Goal: Task Accomplishment & Management: Manage account settings

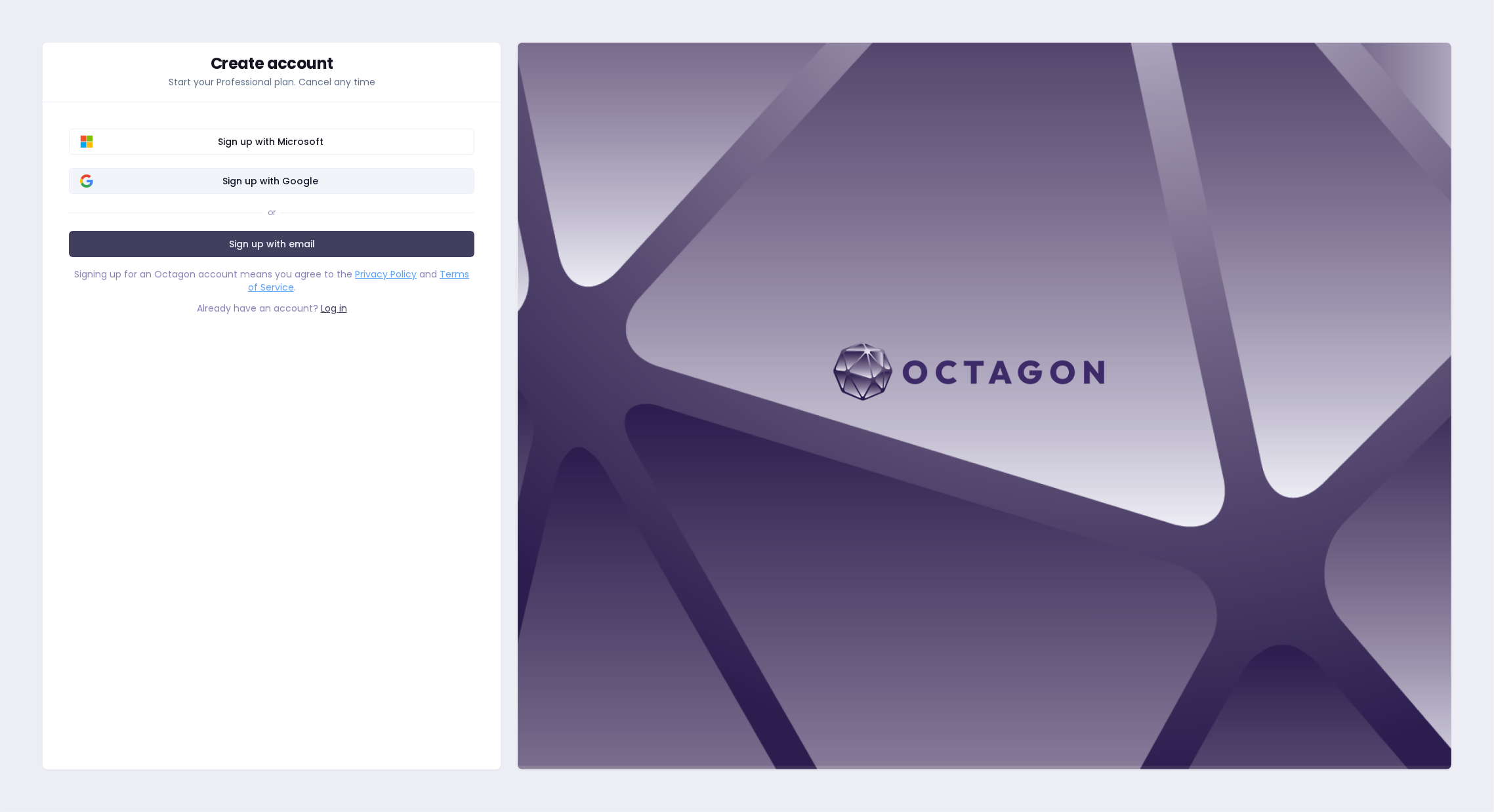
click at [315, 183] on span "Sign up with Google" at bounding box center [270, 181] width 386 height 13
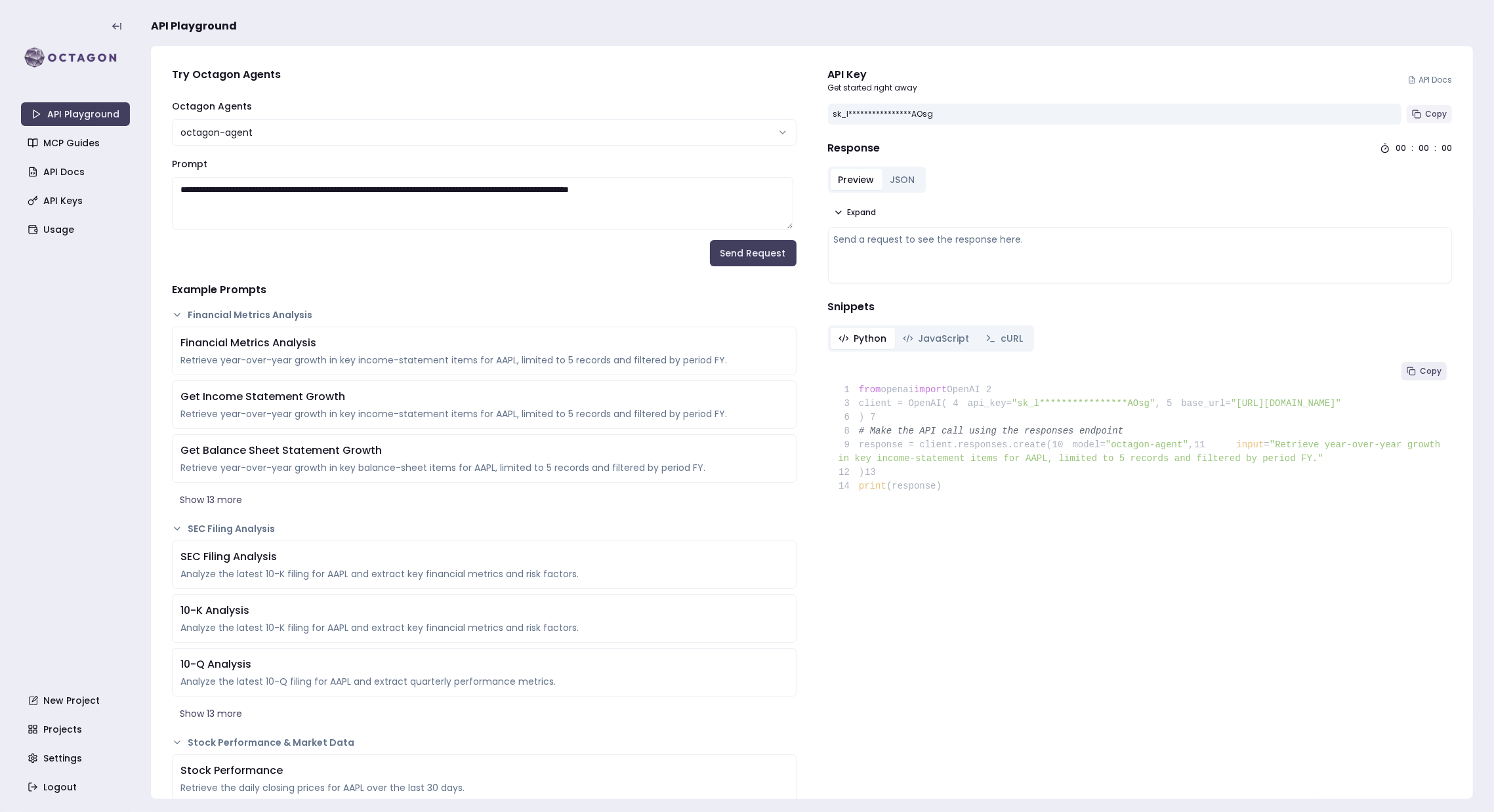
click at [1427, 117] on span "Copy" at bounding box center [1436, 114] width 21 height 11
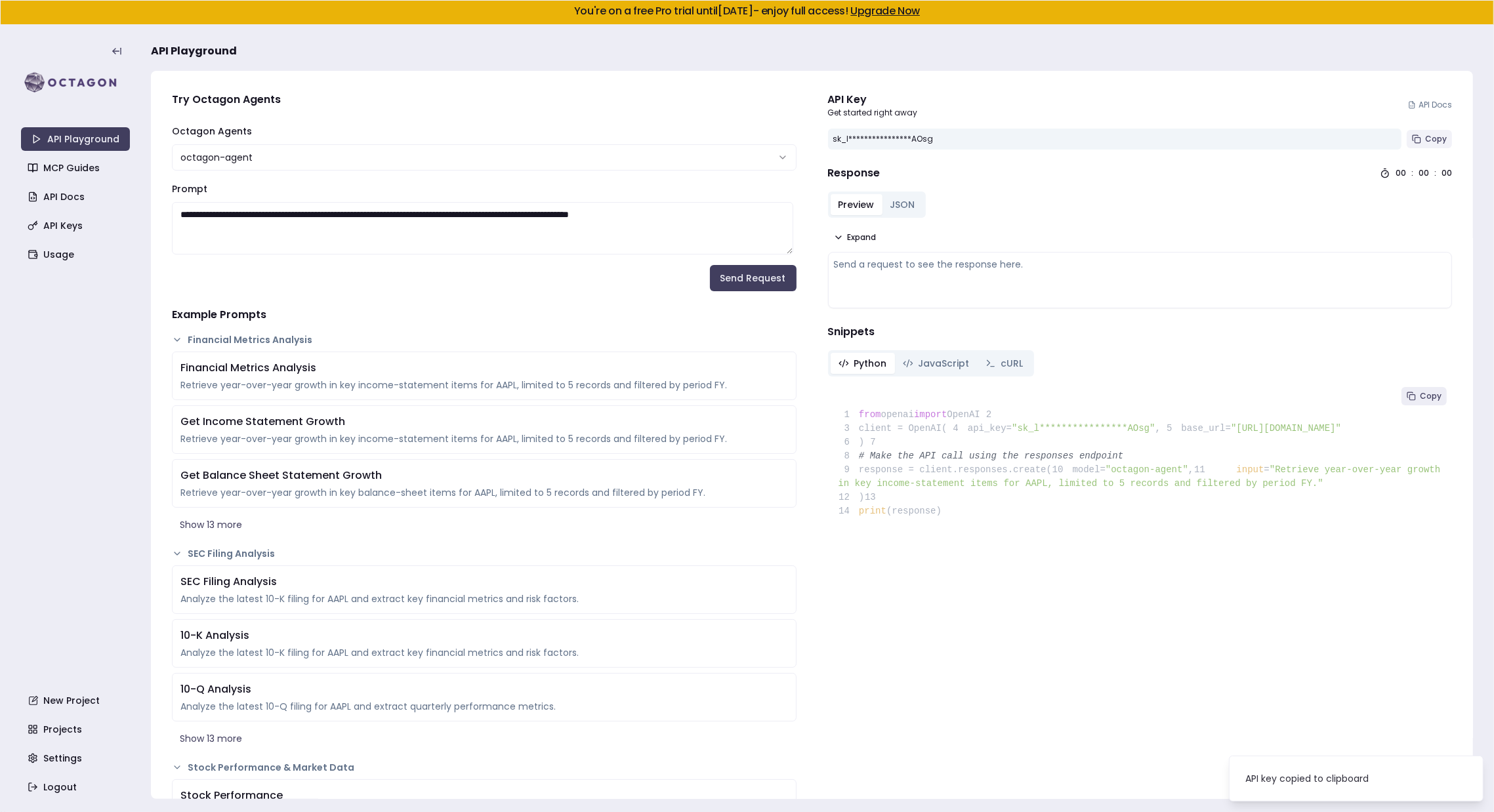
click at [1433, 142] on span "Copy" at bounding box center [1436, 139] width 21 height 11
click at [1425, 139] on span "Copy" at bounding box center [1436, 139] width 21 height 11
click at [899, 204] on button "JSON" at bounding box center [903, 205] width 41 height 21
click at [863, 205] on button "Preview" at bounding box center [856, 205] width 52 height 21
click at [913, 200] on button "JSON" at bounding box center [903, 205] width 41 height 21
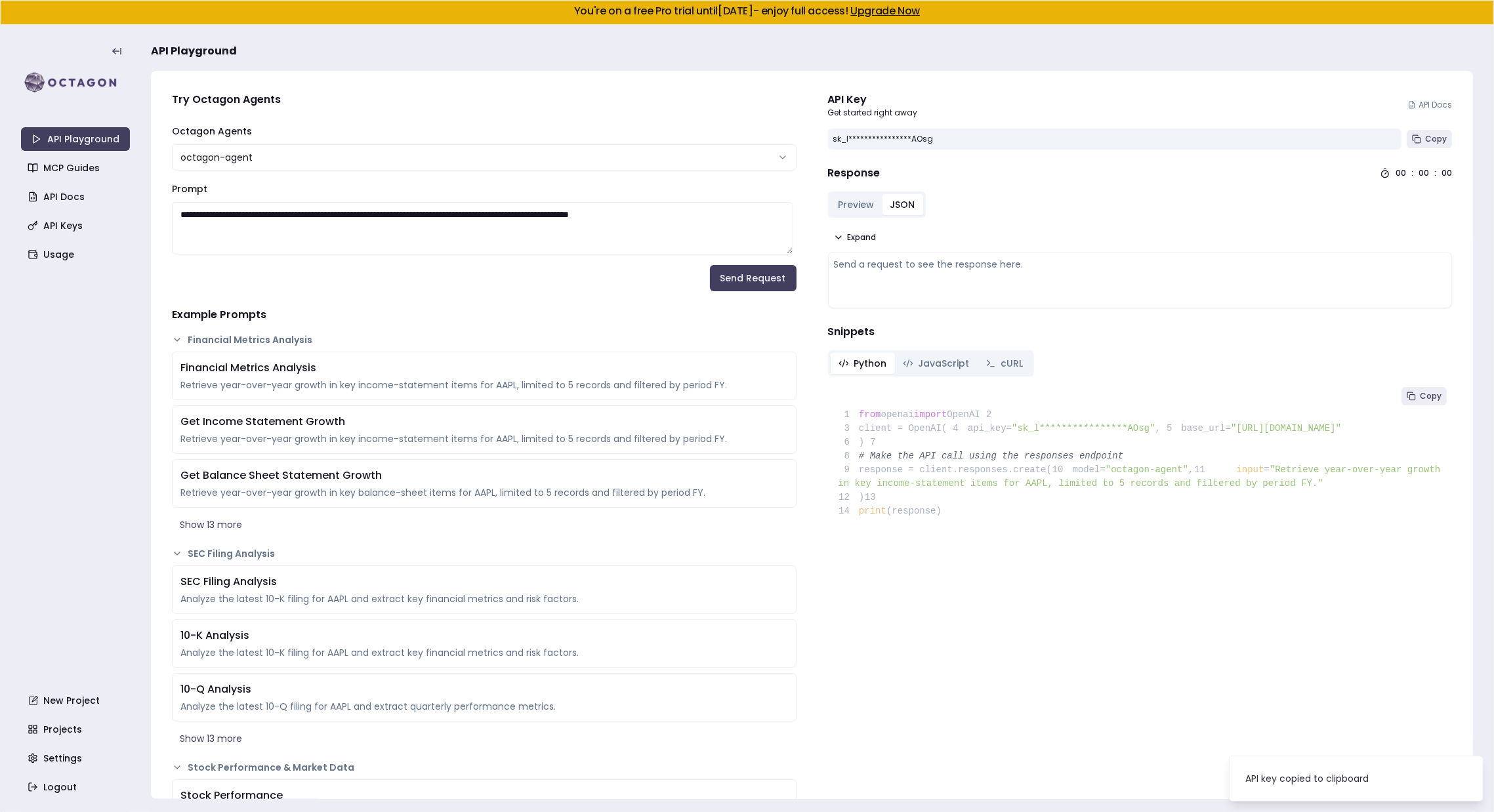
click at [866, 201] on button "Preview" at bounding box center [856, 205] width 52 height 21
click at [63, 218] on link "API Keys" at bounding box center [76, 226] width 109 height 23
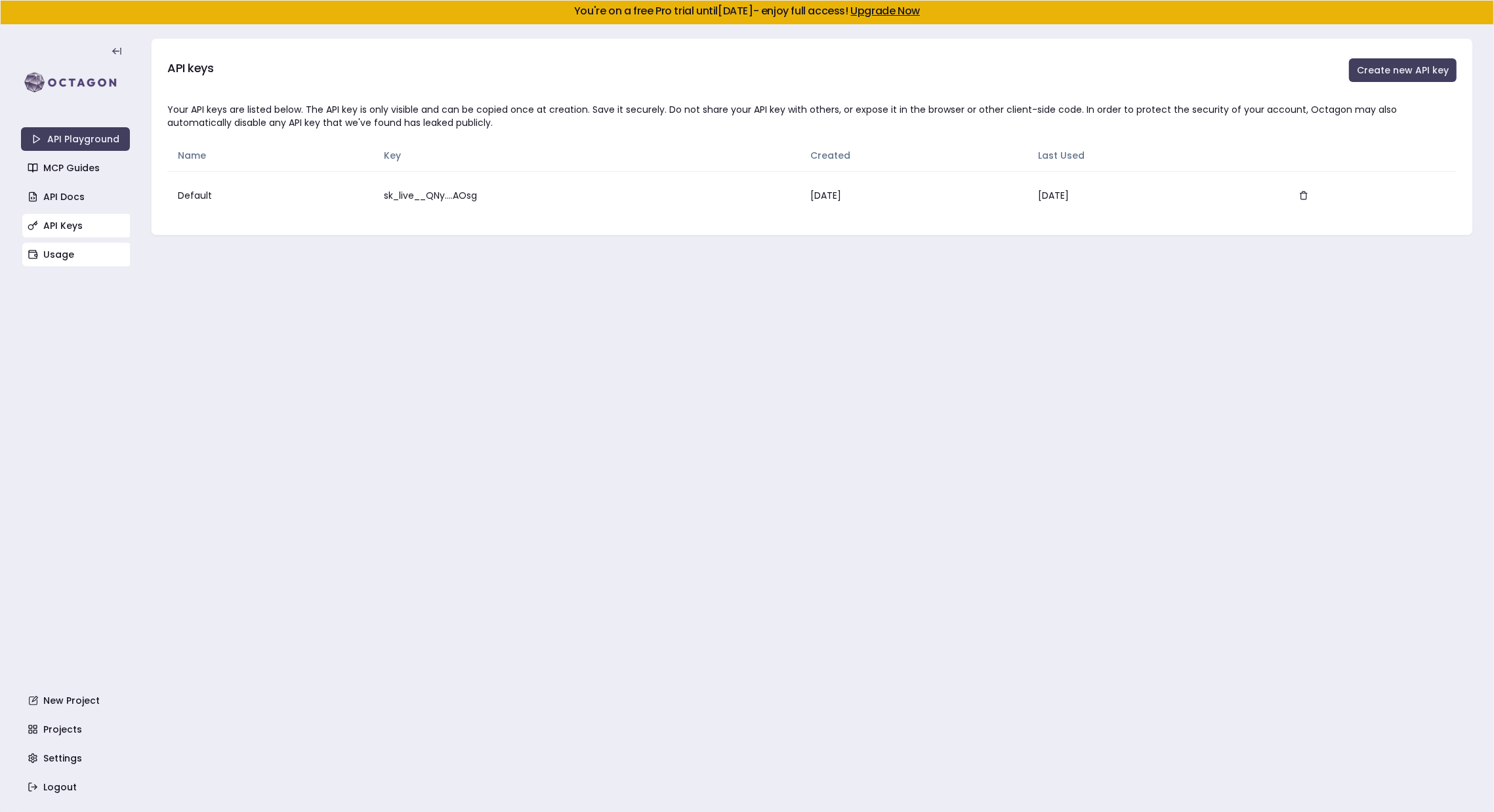
click at [58, 256] on link "Usage" at bounding box center [76, 254] width 109 height 23
